Goal: Information Seeking & Learning: Learn about a topic

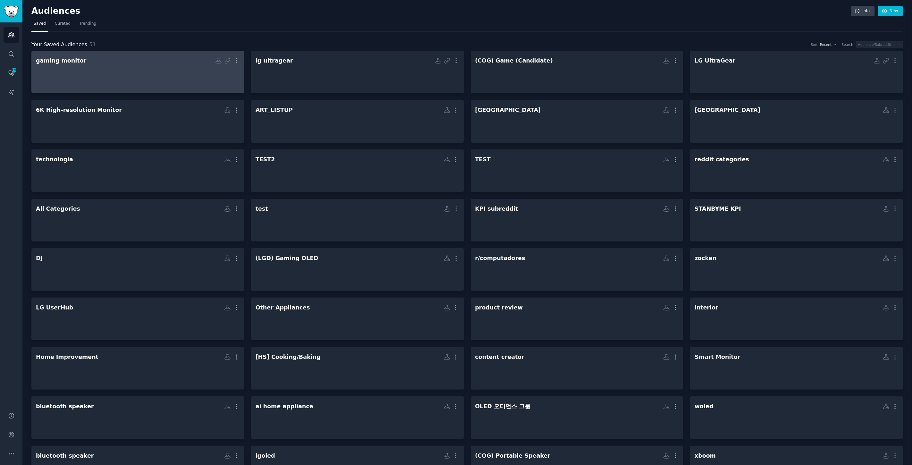
click at [81, 82] on div at bounding box center [138, 77] width 204 height 22
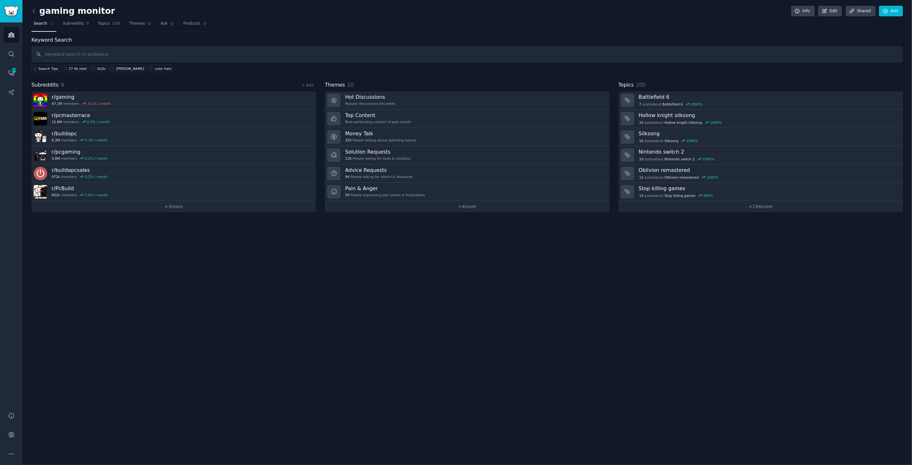
click at [84, 53] on input "text" at bounding box center [466, 54] width 871 height 16
type input "5k gaming"
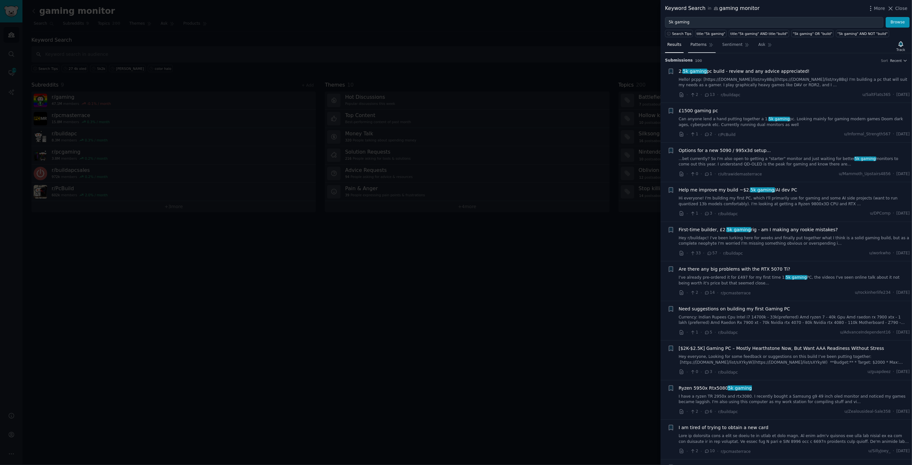
click at [690, 44] on span "Patterns" at bounding box center [698, 45] width 16 height 6
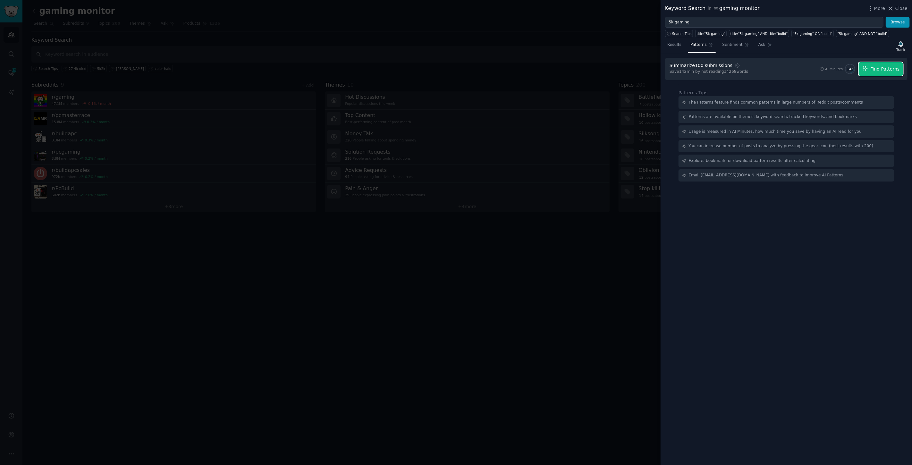
click at [885, 68] on span "Find Patterns" at bounding box center [885, 69] width 29 height 7
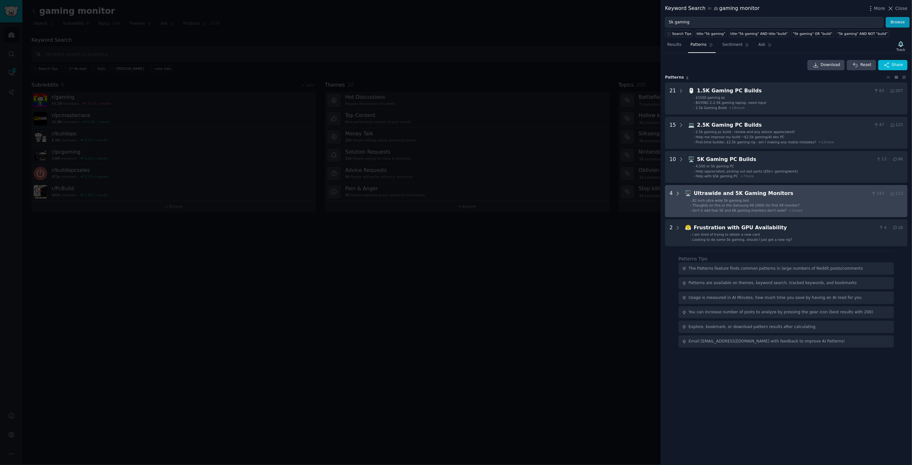
click at [679, 193] on icon at bounding box center [678, 194] width 6 height 6
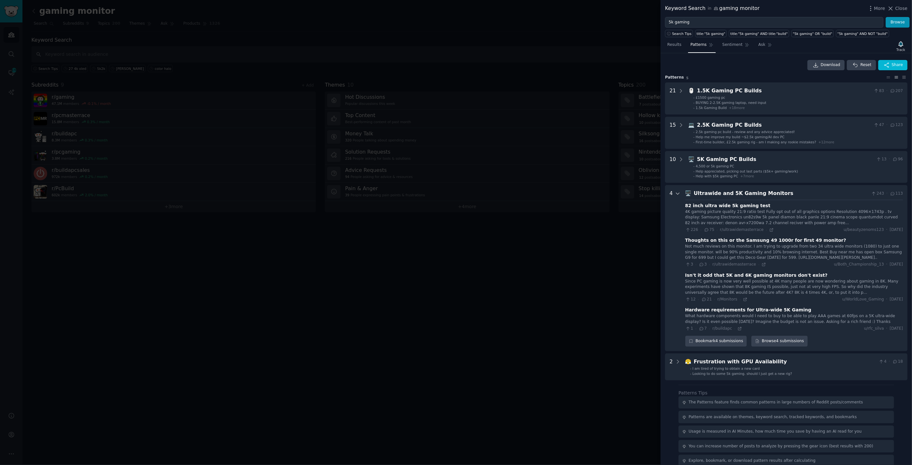
scroll to position [22, 0]
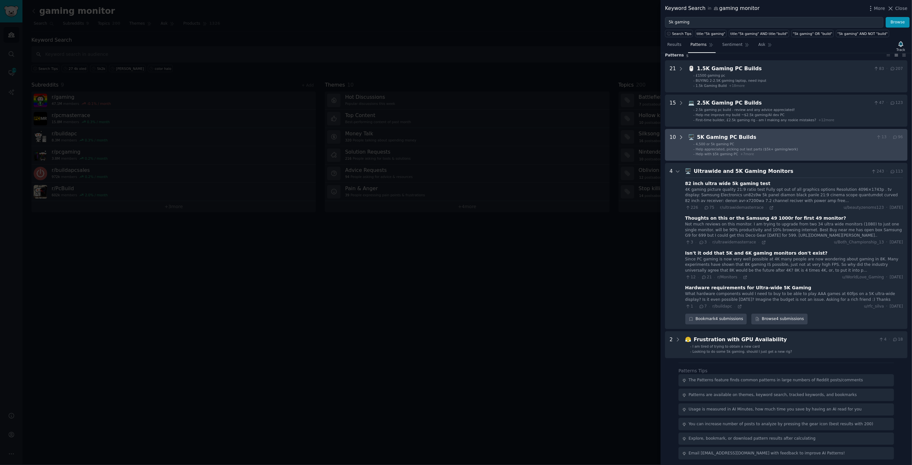
click at [680, 136] on icon at bounding box center [681, 137] width 6 height 6
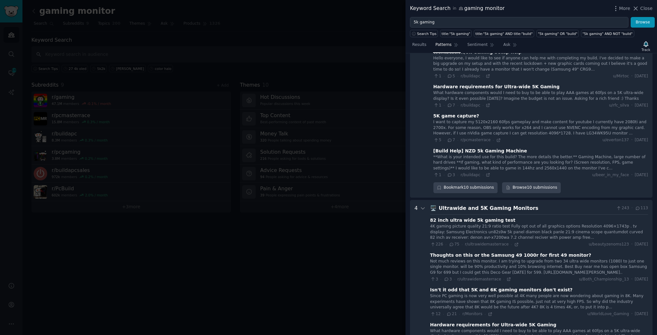
scroll to position [400, 0]
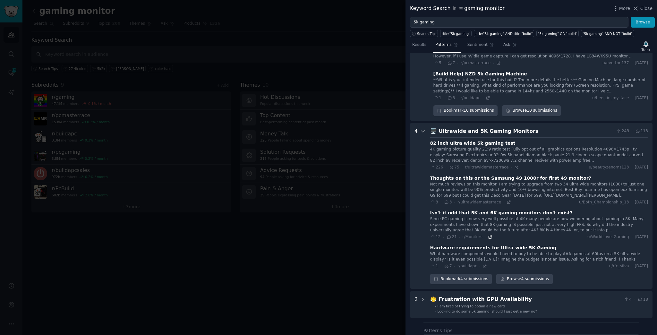
click at [488, 239] on icon at bounding box center [490, 237] width 4 height 4
